Goal: Task Accomplishment & Management: Manage account settings

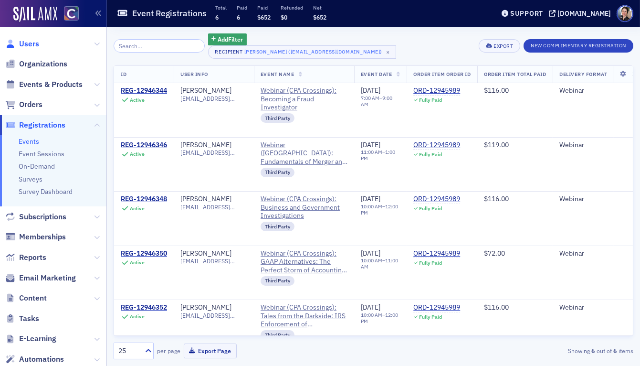
click at [35, 44] on span "Users" at bounding box center [29, 44] width 20 height 11
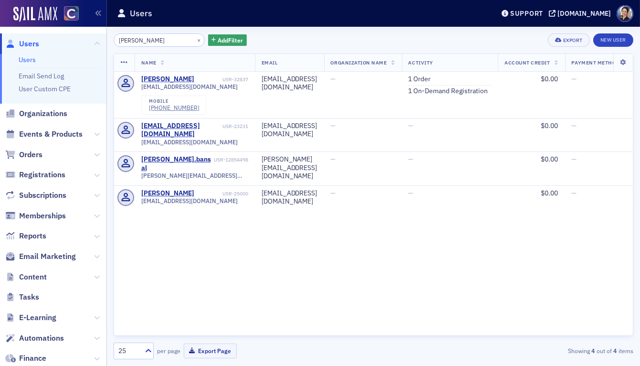
type input "Sumit Bansal"
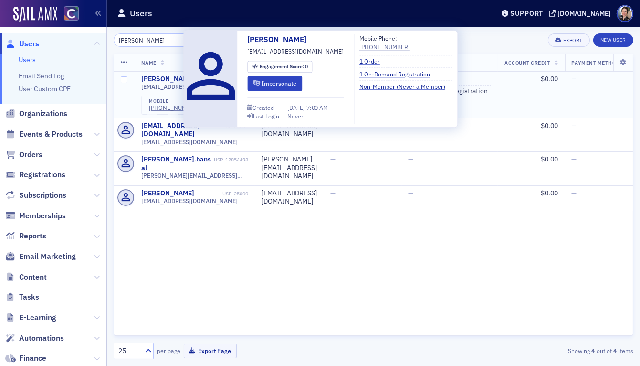
click at [159, 80] on div "Anjlee Bansal" at bounding box center [167, 79] width 53 height 9
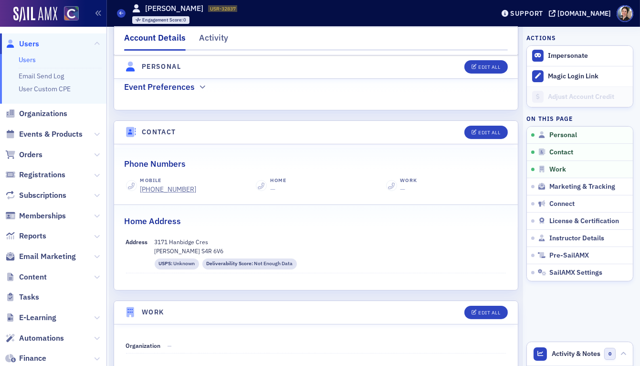
scroll to position [346, 0]
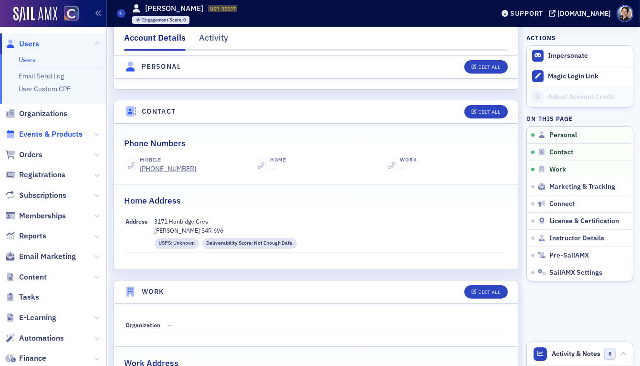
click at [50, 135] on span "Events & Products" at bounding box center [51, 134] width 64 height 11
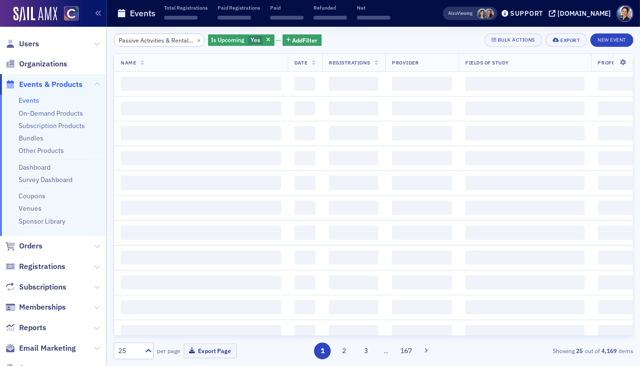
scroll to position [0, 102]
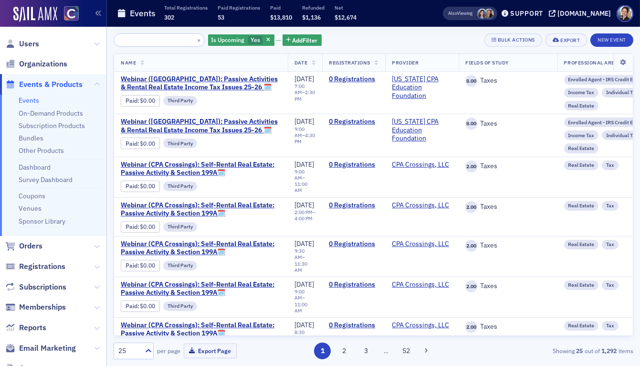
type input "Passive Activities & Rental Real Estate Income Tax Issues 25-26"
click at [195, 39] on button "×" at bounding box center [199, 39] width 9 height 9
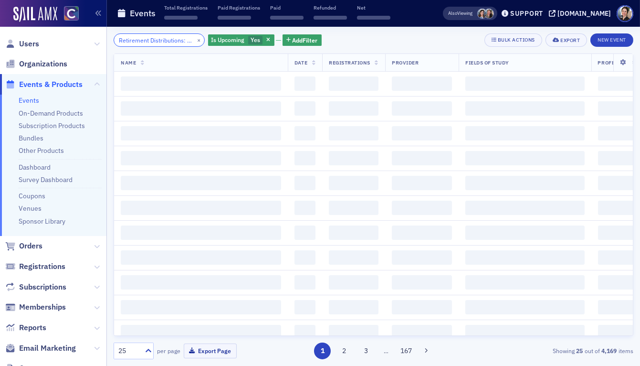
scroll to position [0, 63]
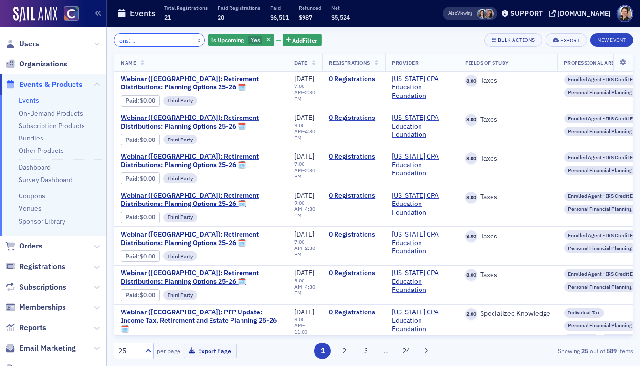
type input "Retirement Distributions: Planning Options 25-26"
drag, startPoint x: 191, startPoint y: 38, endPoint x: 173, endPoint y: 39, distance: 18.1
click at [195, 38] on button "×" at bounding box center [199, 39] width 9 height 9
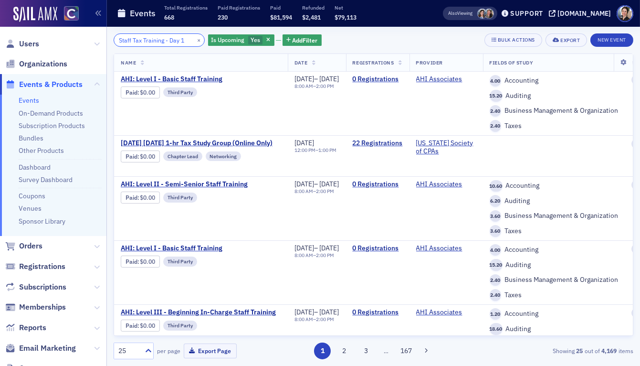
type input "Staff Tax Training - Day 1"
click at [195, 40] on button "×" at bounding box center [199, 39] width 9 height 9
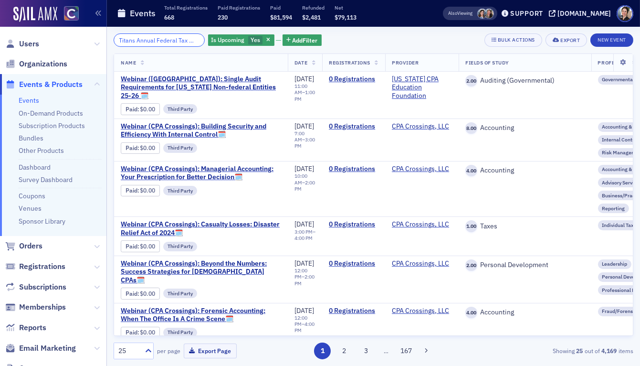
scroll to position [0, 113]
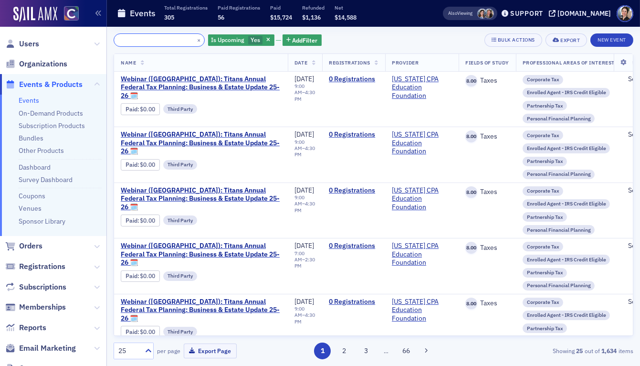
type input "Titans Annual Federal Tax Planning: Business & Estate Update 25-26"
click at [32, 45] on span "Users" at bounding box center [29, 44] width 20 height 11
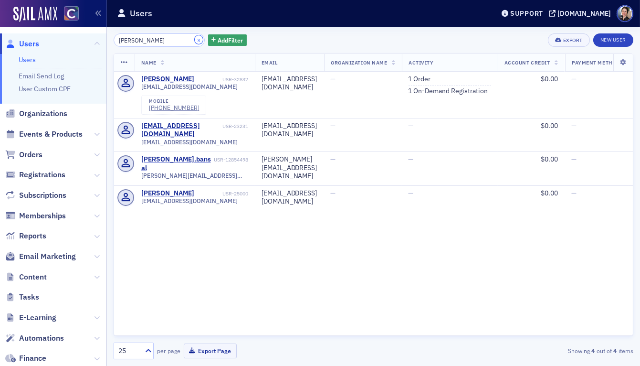
click at [195, 40] on button "×" at bounding box center [199, 39] width 9 height 9
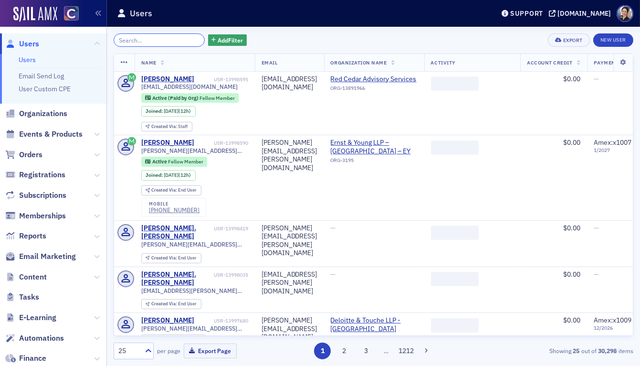
paste input "Sarah Montgomery"
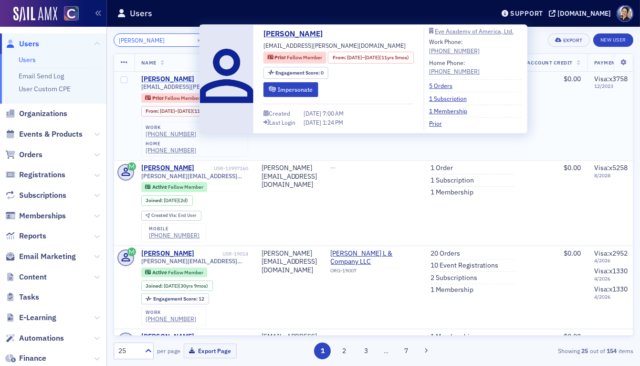
scroll to position [0, 2]
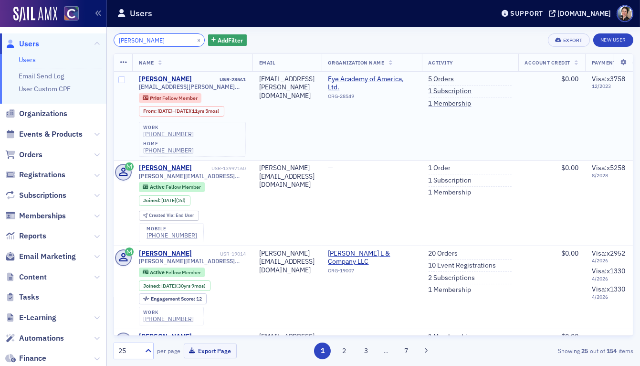
type input "Sarah Montgomery"
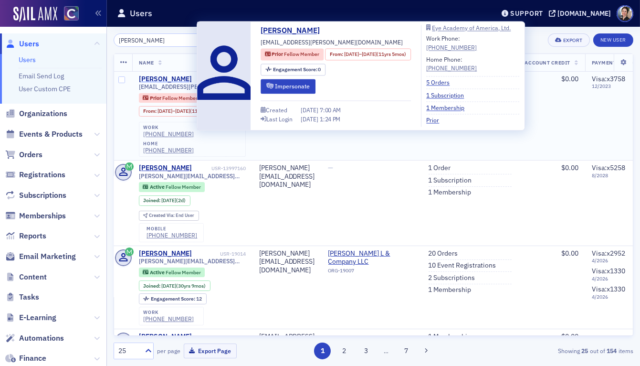
scroll to position [6, 2]
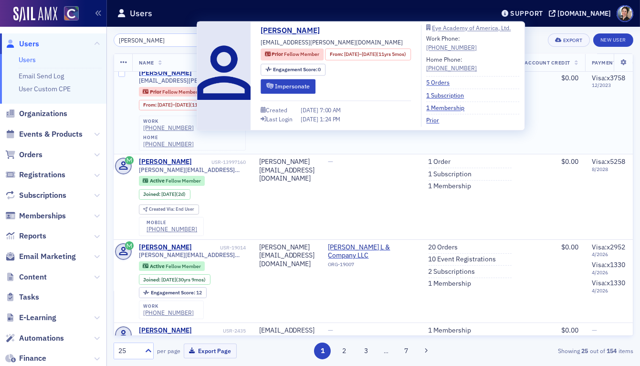
click at [181, 77] on div "Sarah Montgomery USR-28561 sar.montgomery@gmail.com Prior Fellow Member From : …" at bounding box center [192, 110] width 107 height 82
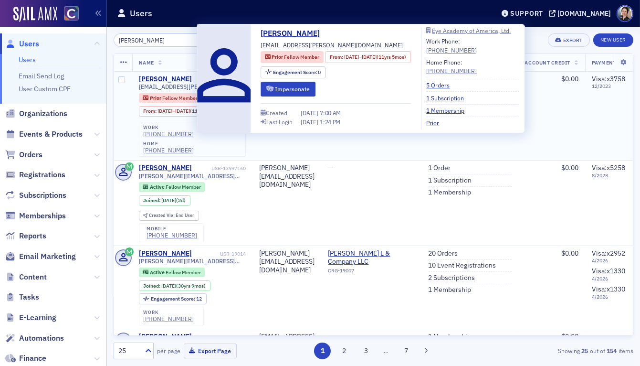
scroll to position [1, 2]
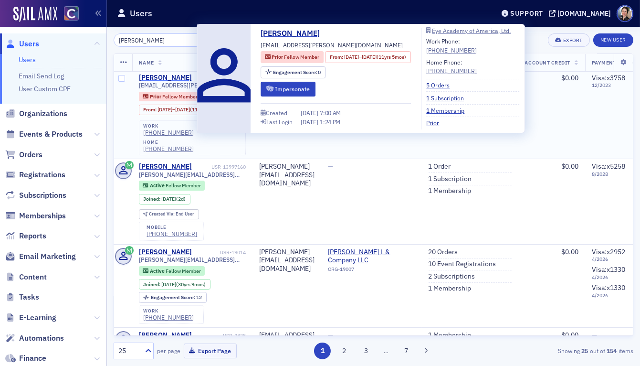
click at [183, 80] on div "Sarah Montgomery" at bounding box center [165, 78] width 53 height 9
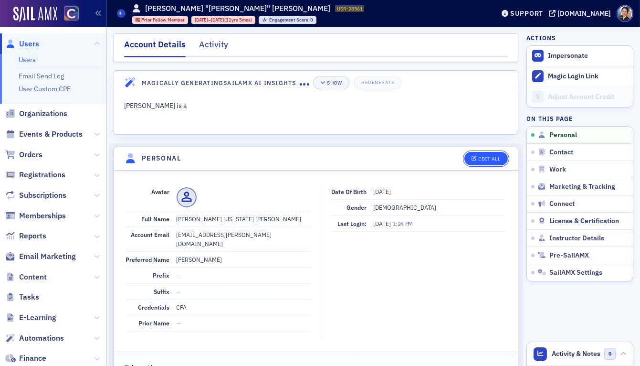
click at [490, 159] on div "Edit All" at bounding box center [489, 158] width 22 height 5
select select "US"
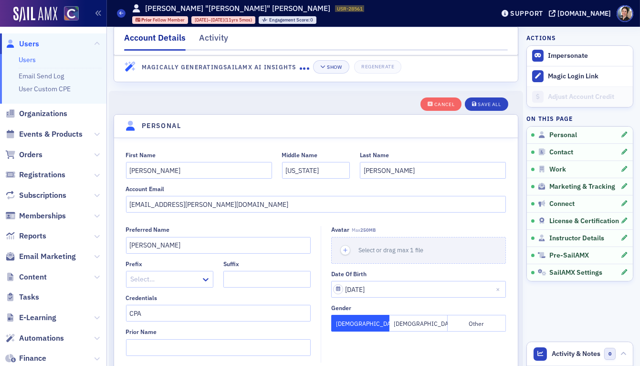
scroll to position [111, 0]
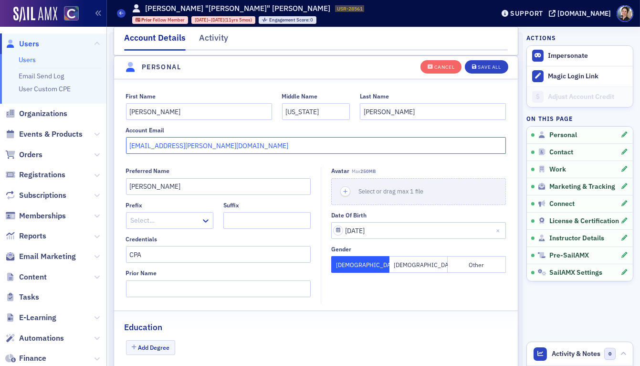
drag, startPoint x: 218, startPoint y: 148, endPoint x: 122, endPoint y: 146, distance: 96.0
click at [121, 146] on div "First Name Sarah Middle Name Colorado Last Name Montgomery Account Email sar.mo…" at bounding box center [316, 124] width 404 height 62
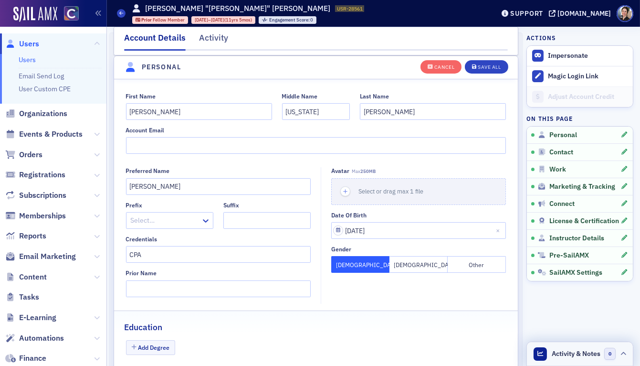
click at [576, 354] on span "Activity & Notes" at bounding box center [576, 354] width 49 height 10
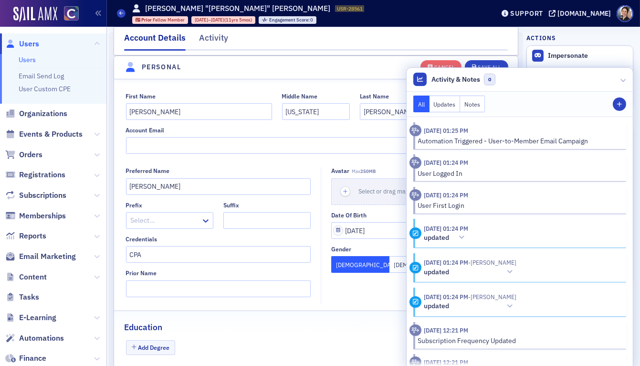
click at [470, 105] on button "Notes" at bounding box center [472, 103] width 25 height 17
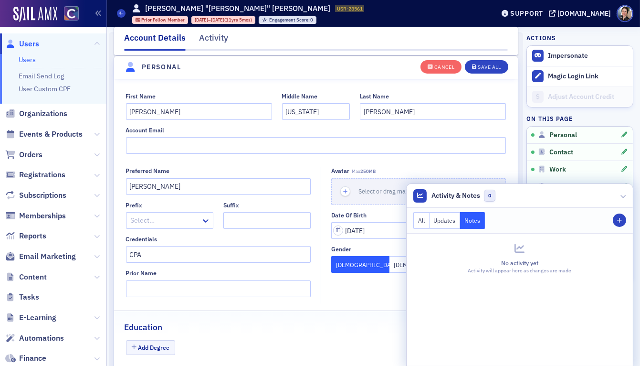
click at [626, 222] on div "All Updates Notes Staff Note" at bounding box center [520, 221] width 226 height 26
click at [620, 218] on icon "button" at bounding box center [620, 221] width 6 height 6
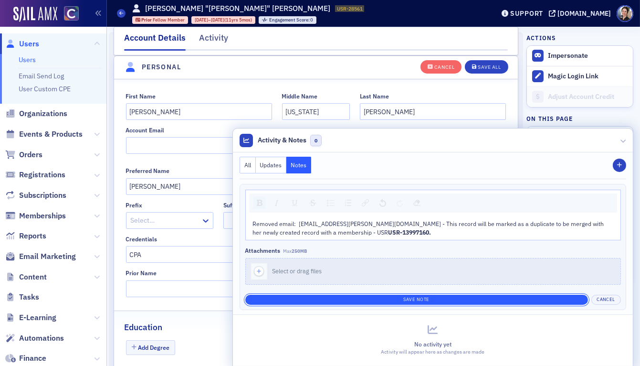
click at [418, 297] on button "Save Note" at bounding box center [416, 300] width 343 height 10
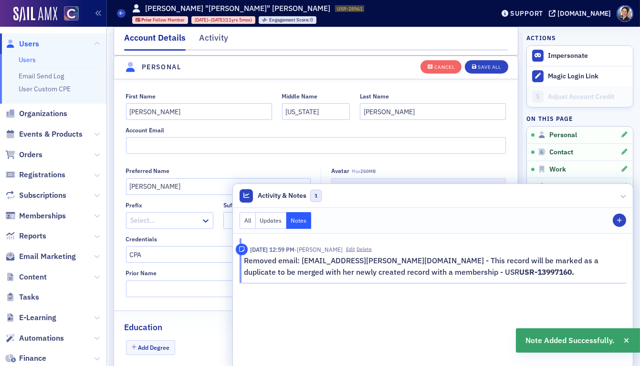
click at [212, 158] on fieldset "First Name Sarah Middle Name Colorado Last Name Montgomery Account Email" at bounding box center [316, 122] width 404 height 78
click at [427, 112] on input "Montgomery" at bounding box center [433, 111] width 146 height 17
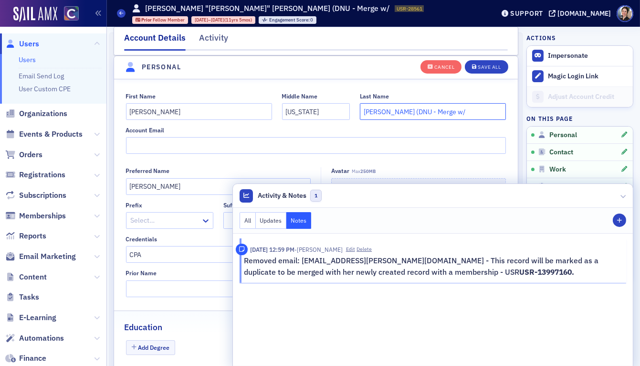
paste input "USR-13997160"
type input "Montgomery (DNU - Merge w/USR-13997160)"
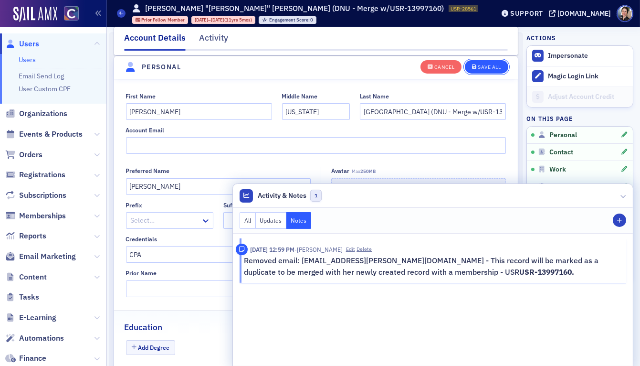
click at [493, 65] on div "Save All" at bounding box center [489, 66] width 23 height 5
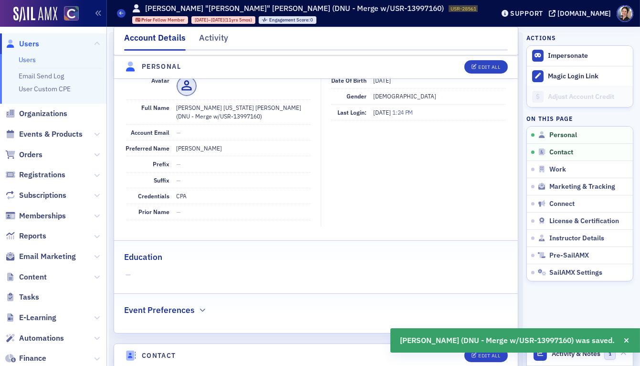
click at [27, 45] on span "Users" at bounding box center [29, 44] width 20 height 11
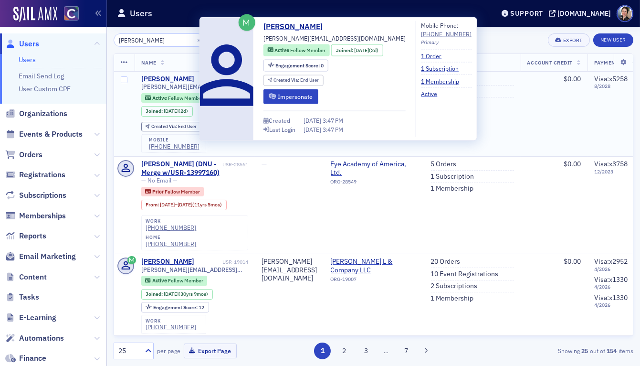
click at [181, 79] on div "Sarah Montgomery" at bounding box center [167, 79] width 53 height 9
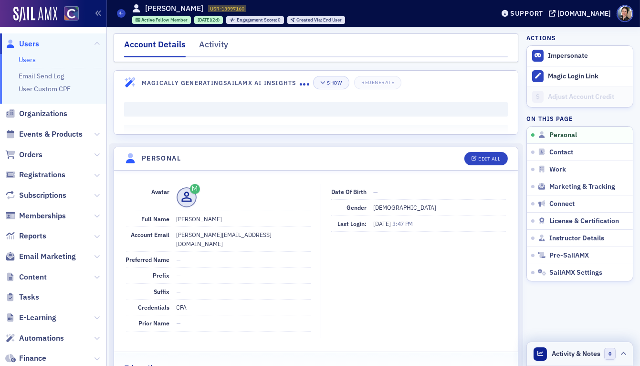
click at [572, 356] on span "Activity & Notes" at bounding box center [576, 354] width 49 height 10
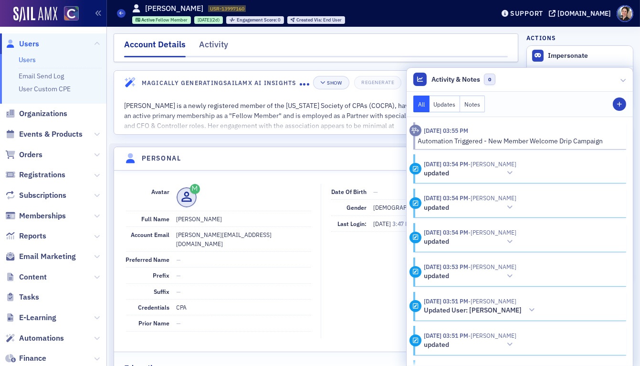
click at [470, 103] on button "Notes" at bounding box center [472, 103] width 25 height 17
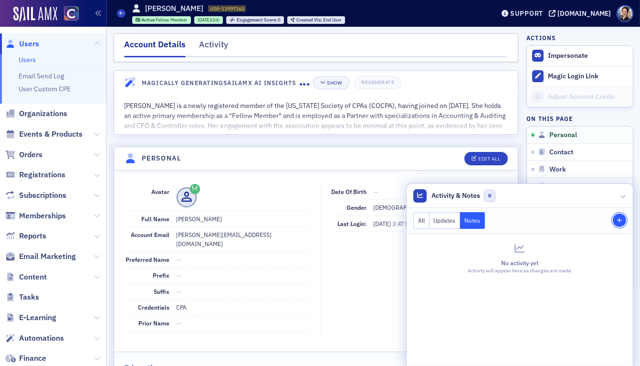
click at [623, 221] on span "Staff Note" at bounding box center [619, 221] width 9 height 6
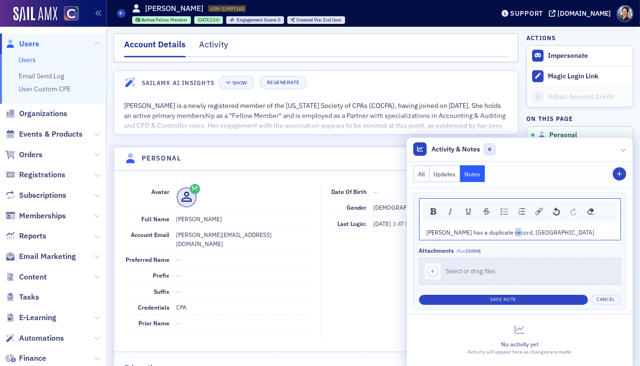
drag, startPoint x: 507, startPoint y: 232, endPoint x: 512, endPoint y: 232, distance: 5.3
click at [512, 232] on div "Sarah has a duplicate record, US" at bounding box center [520, 232] width 187 height 9
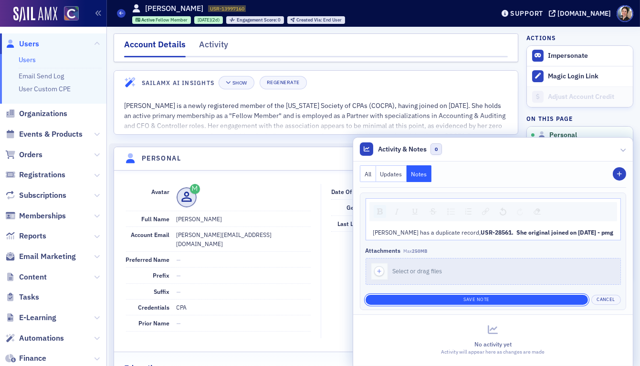
click at [496, 299] on button "Save Note" at bounding box center [477, 300] width 222 height 10
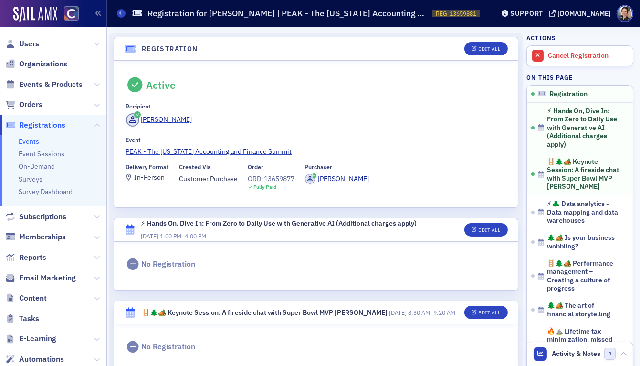
click at [39, 44] on span "Users" at bounding box center [53, 43] width 106 height 21
click at [33, 43] on span "Users" at bounding box center [29, 44] width 20 height 11
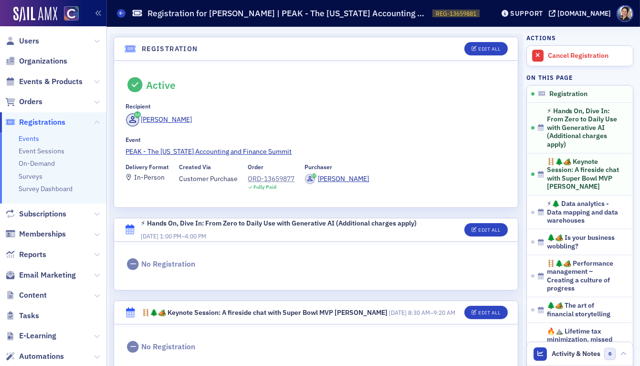
scroll to position [1, 0]
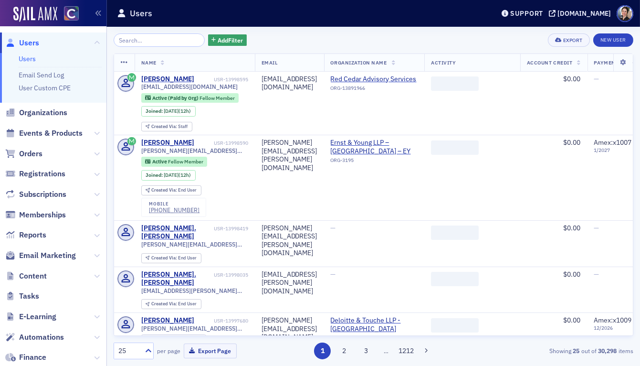
click at [153, 38] on input "search" at bounding box center [159, 39] width 91 height 13
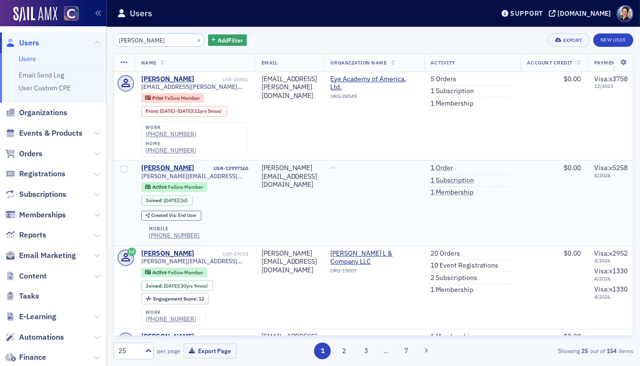
type input "sarah montg"
drag, startPoint x: 212, startPoint y: 154, endPoint x: 249, endPoint y: 154, distance: 36.8
click at [252, 160] on td "Sarah Montgomery USR-13997160 sarah@mgcpaadvisory.com Active Fellow Member Join…" at bounding box center [195, 202] width 120 height 85
copy div "USR-13997160"
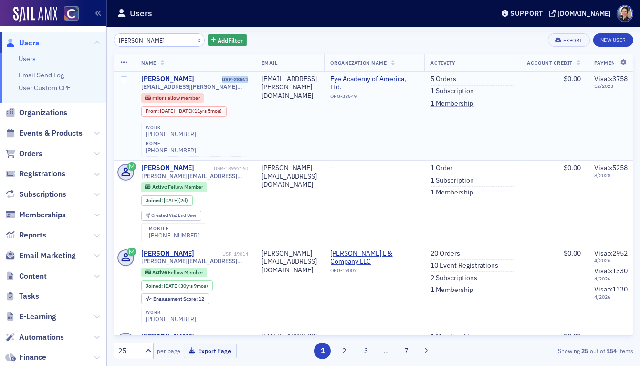
drag, startPoint x: 221, startPoint y: 80, endPoint x: 251, endPoint y: 79, distance: 30.1
click at [251, 79] on td "Sarah Montgomery USR-28561 sar.montgomery@gmail.com Prior Fellow Member From : …" at bounding box center [195, 116] width 120 height 89
copy div "USR-28561"
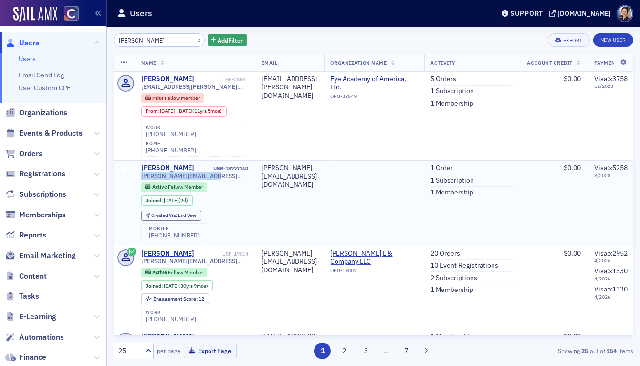
drag, startPoint x: 138, startPoint y: 159, endPoint x: 208, endPoint y: 159, distance: 69.2
click at [215, 160] on td "Sarah Montgomery USR-13997160 sarah@mgcpaadvisory.com Active Fellow Member Join…" at bounding box center [195, 202] width 120 height 85
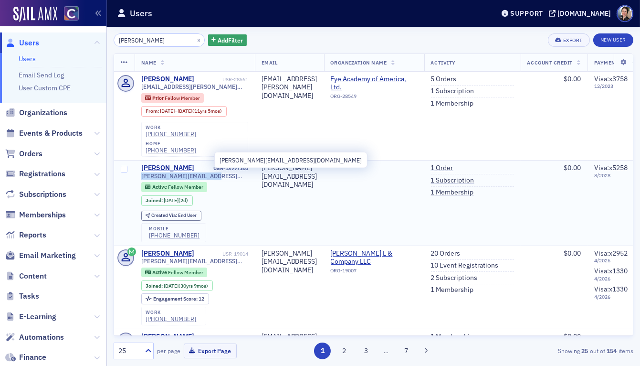
copy span "sarah@mgcpaadvisory.com"
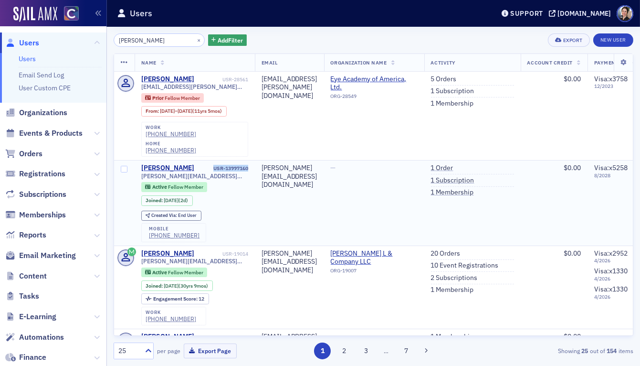
drag, startPoint x: 216, startPoint y: 152, endPoint x: 243, endPoint y: 152, distance: 26.7
click at [253, 160] on td "Sarah Montgomery USR-13997160 sarah@mgcpaadvisory.com Active Fellow Member Join…" at bounding box center [195, 202] width 120 height 85
copy div "USR-13997160"
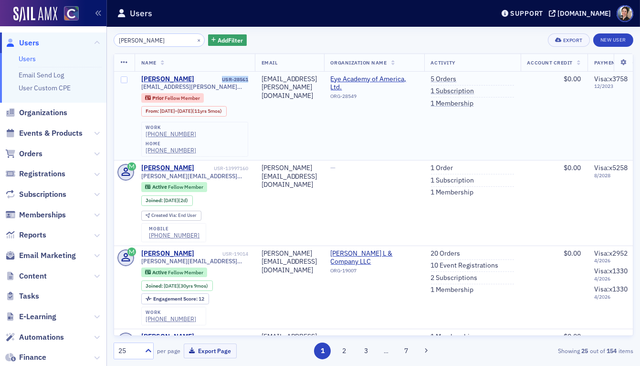
drag, startPoint x: 224, startPoint y: 79, endPoint x: 244, endPoint y: 79, distance: 20.1
click at [253, 79] on td "Sarah Montgomery USR-28561 sar.montgomery@gmail.com Prior Fellow Member From : …" at bounding box center [195, 116] width 120 height 89
copy div "USR-28561"
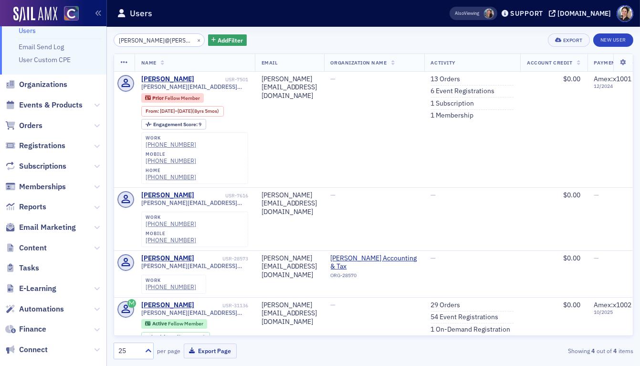
scroll to position [27, 0]
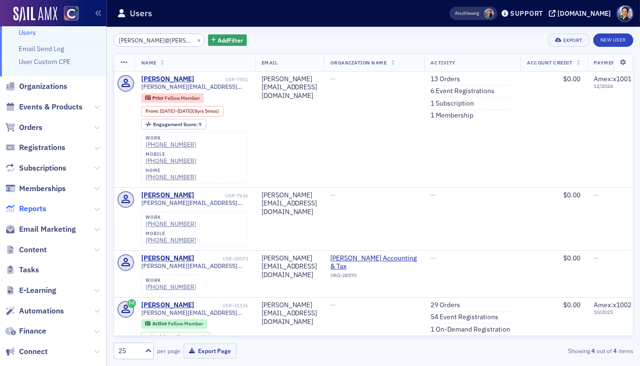
drag, startPoint x: 32, startPoint y: 206, endPoint x: 15, endPoint y: 209, distance: 17.4
click at [32, 206] on span "Reports" at bounding box center [32, 208] width 27 height 11
